Goal: Navigation & Orientation: Find specific page/section

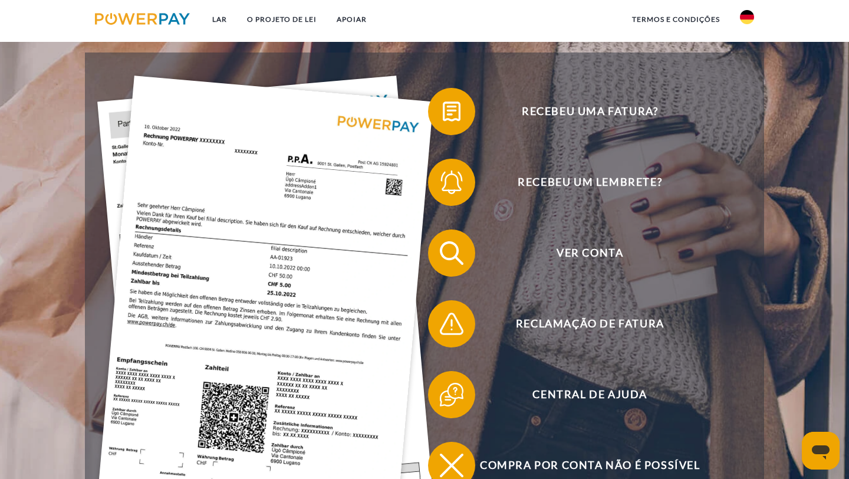
scroll to position [215, 0]
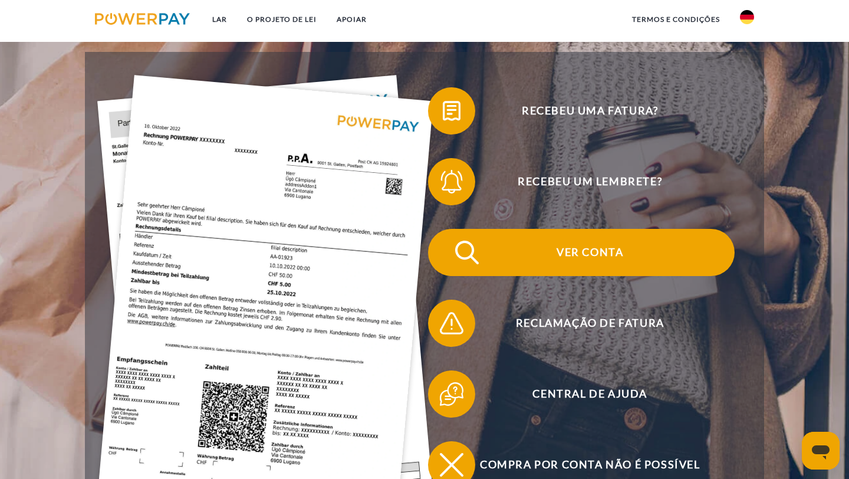
click at [608, 254] on font "Ver conta" at bounding box center [589, 251] width 67 height 13
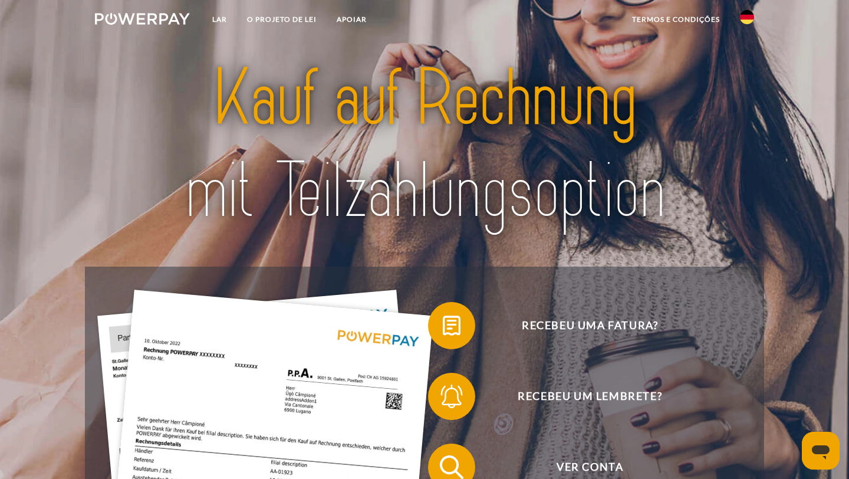
click at [748, 27] on link at bounding box center [747, 21] width 34 height 24
click at [748, 51] on img at bounding box center [747, 55] width 14 height 14
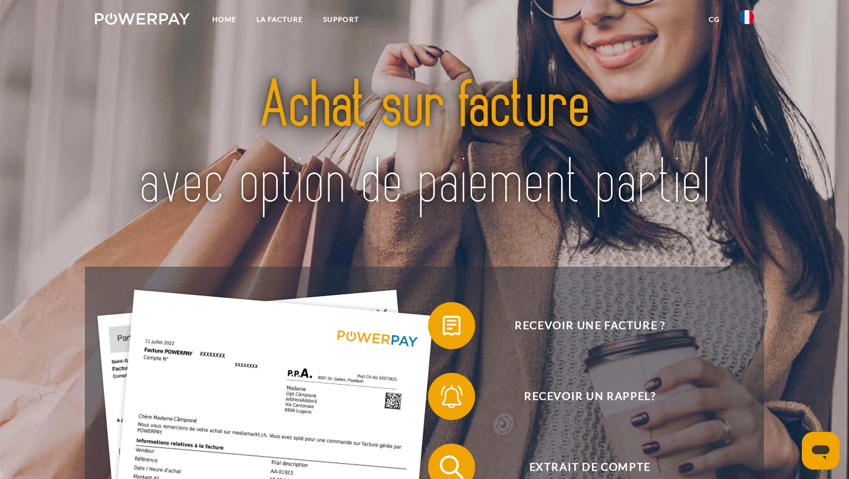
click at [743, 16] on img at bounding box center [747, 17] width 14 height 14
click at [748, 89] on img at bounding box center [747, 85] width 14 height 14
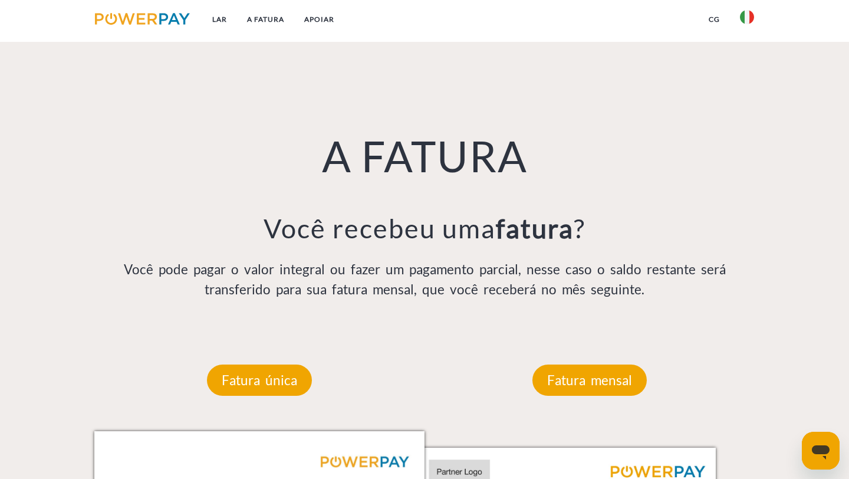
scroll to position [829, 0]
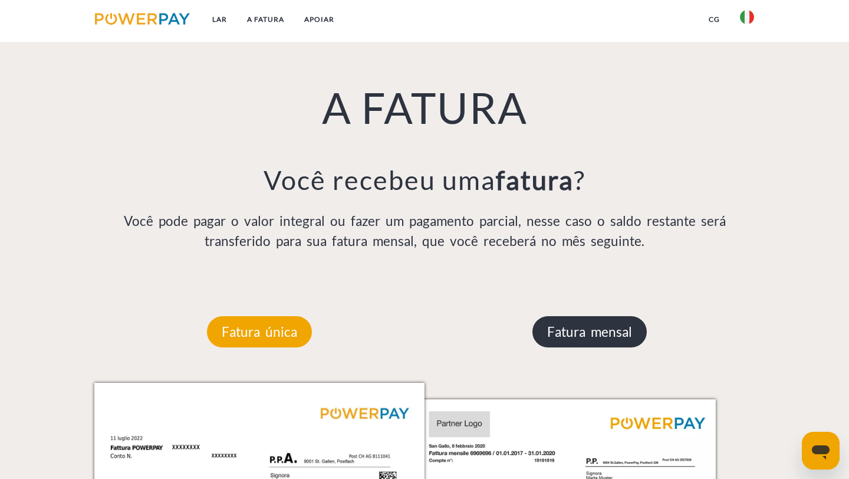
click at [596, 328] on font "Fatura mensal" at bounding box center [589, 332] width 85 height 16
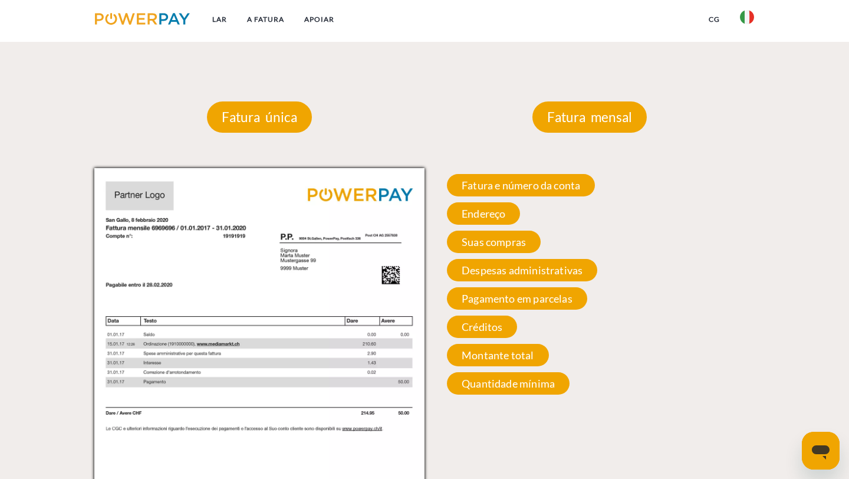
scroll to position [1076, 0]
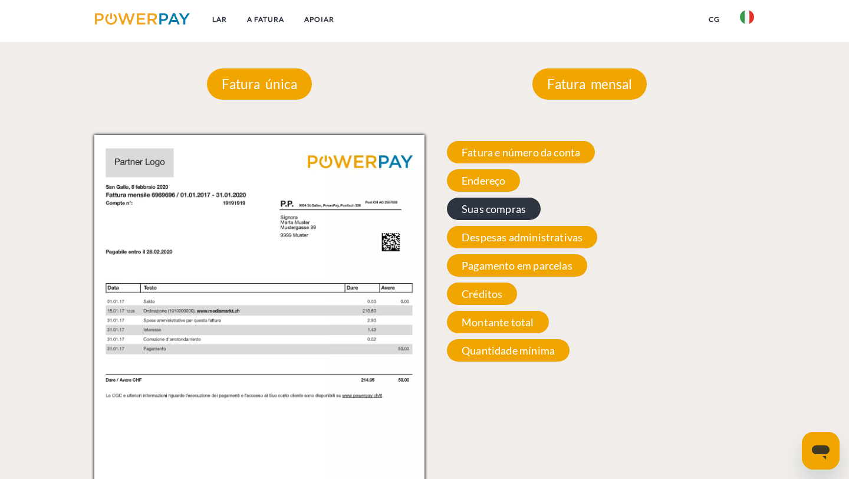
click at [511, 213] on font "Suas compras" at bounding box center [493, 208] width 64 height 13
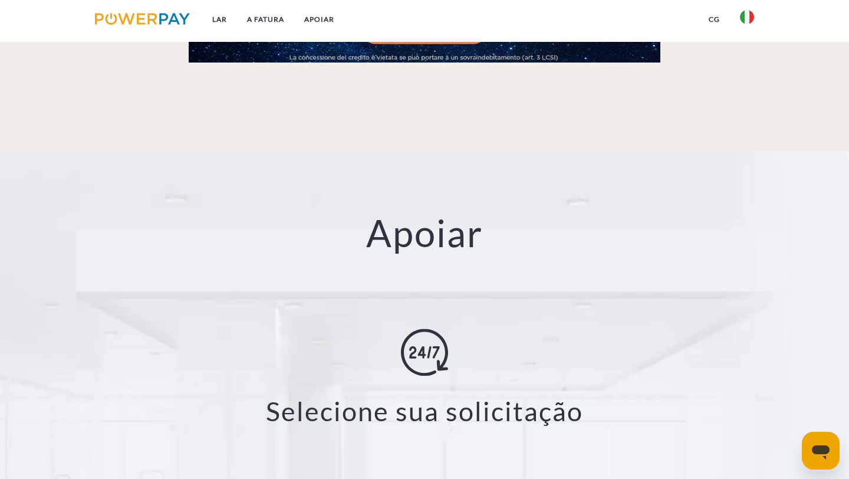
scroll to position [2136, 0]
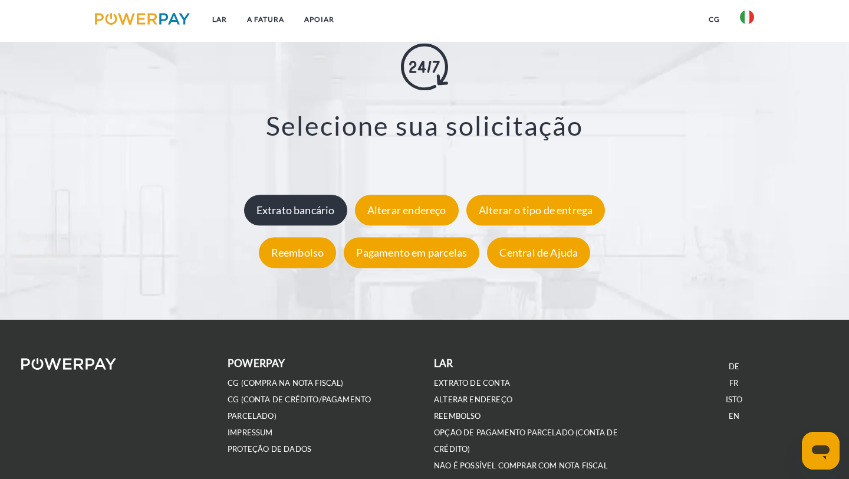
click at [308, 204] on font "Extrato bancário" at bounding box center [295, 209] width 78 height 13
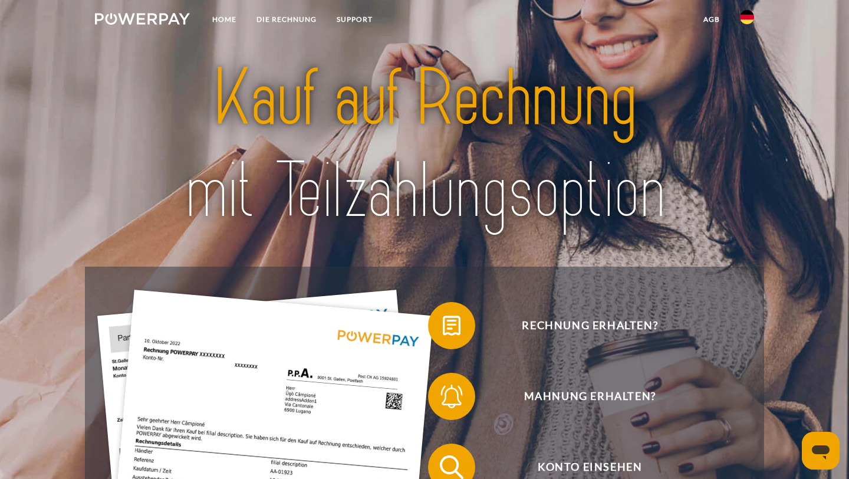
click at [144, 125] on img at bounding box center [424, 144] width 594 height 193
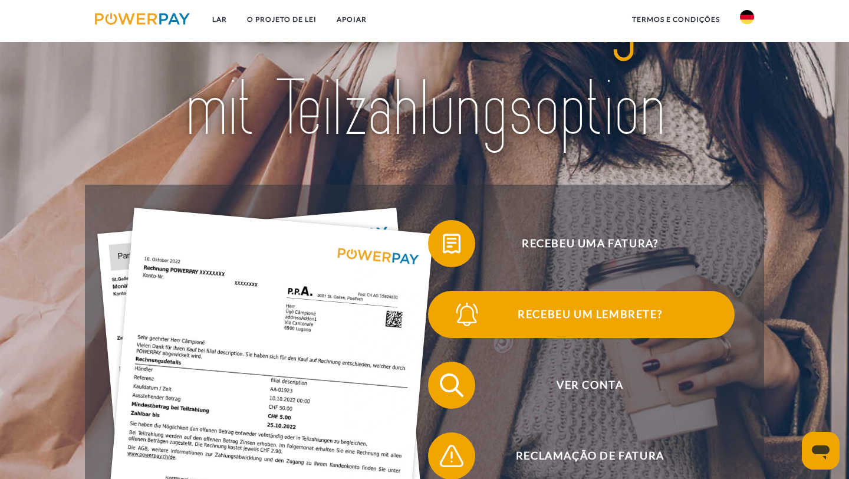
scroll to position [137, 0]
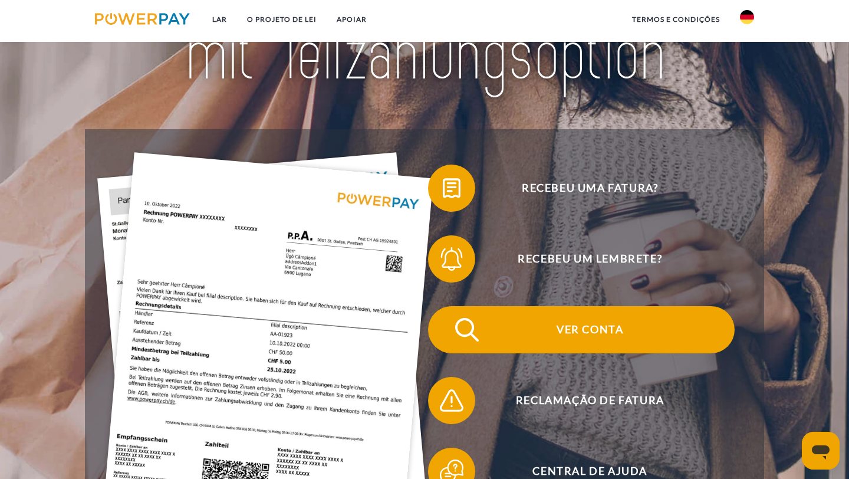
click at [576, 324] on font "Ver conta" at bounding box center [589, 328] width 67 height 13
